Goal: Navigation & Orientation: Find specific page/section

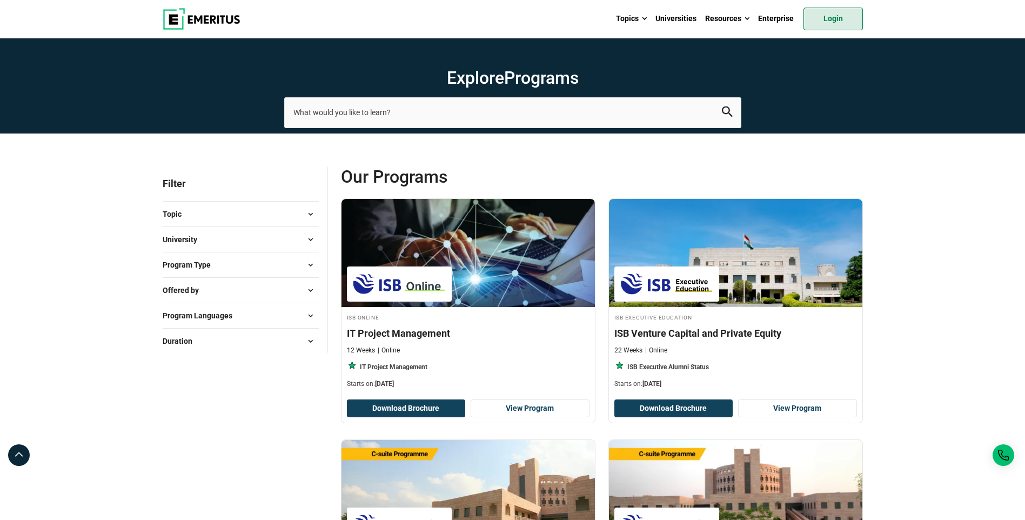
click at [831, 14] on link "Login" at bounding box center [832, 19] width 59 height 23
